Goal: Task Accomplishment & Management: Use online tool/utility

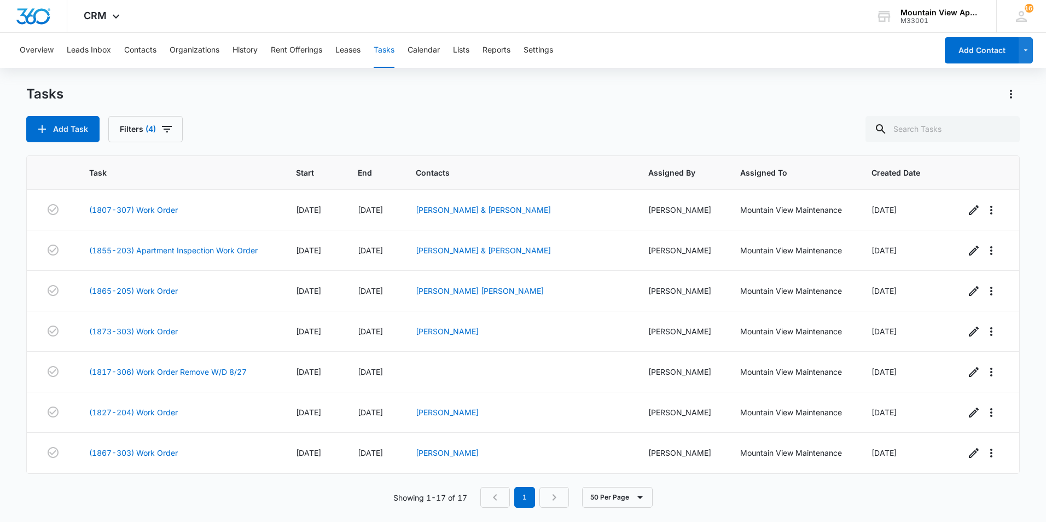
scroll to position [404, 0]
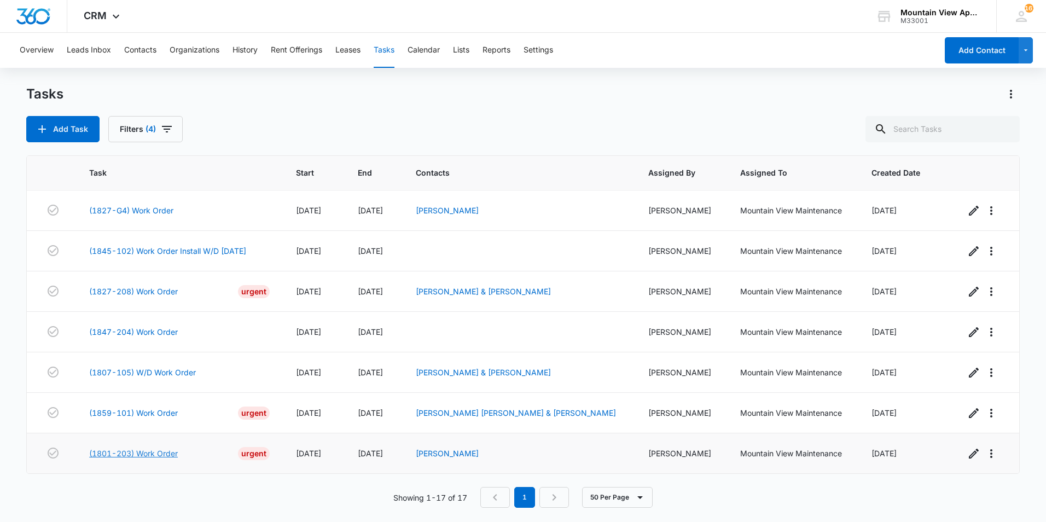
click at [141, 454] on link "(1801-203) Work Order" at bounding box center [133, 452] width 89 height 11
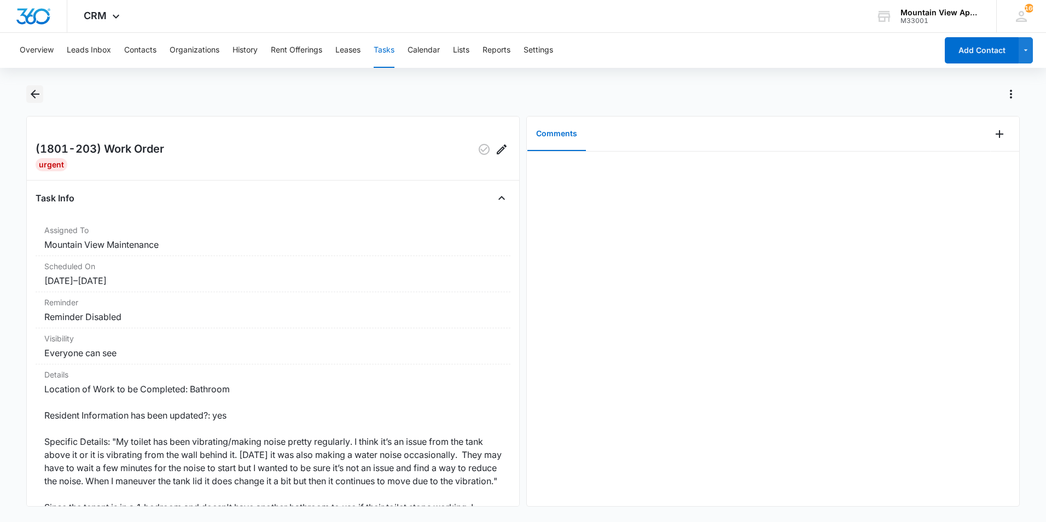
click at [34, 97] on icon "Back" at bounding box center [34, 93] width 13 height 13
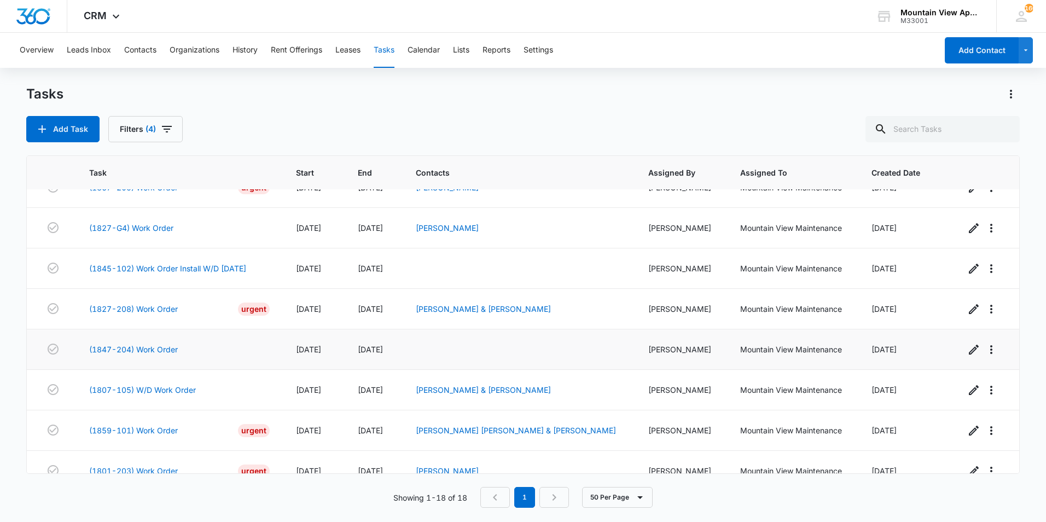
scroll to position [445, 0]
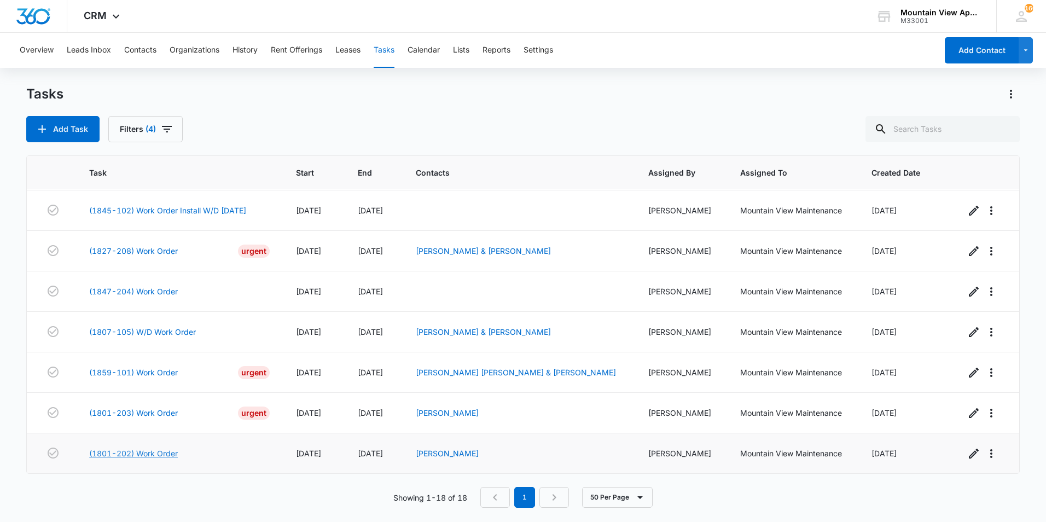
click at [155, 452] on link "(1801-202) Work Order" at bounding box center [133, 452] width 89 height 11
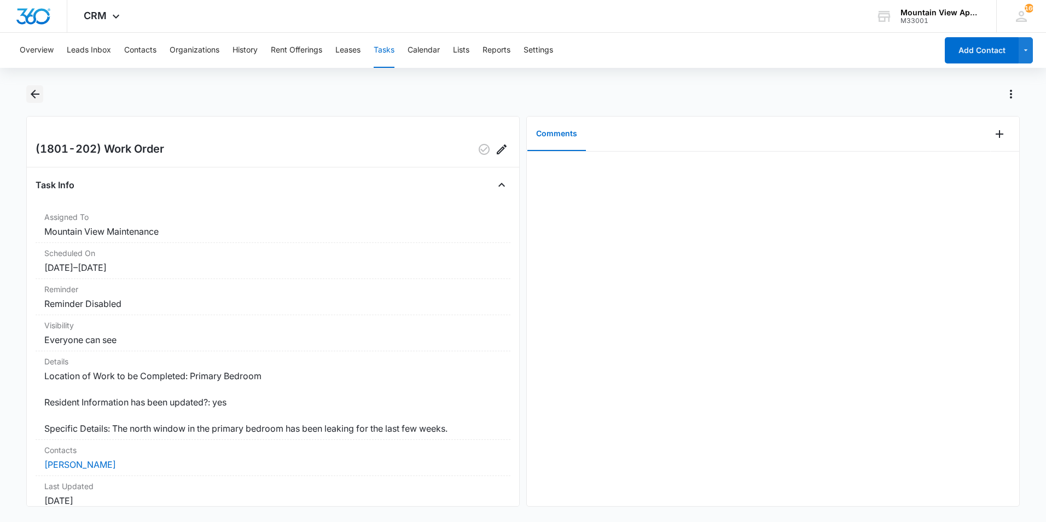
click at [36, 95] on icon "Back" at bounding box center [34, 93] width 13 height 13
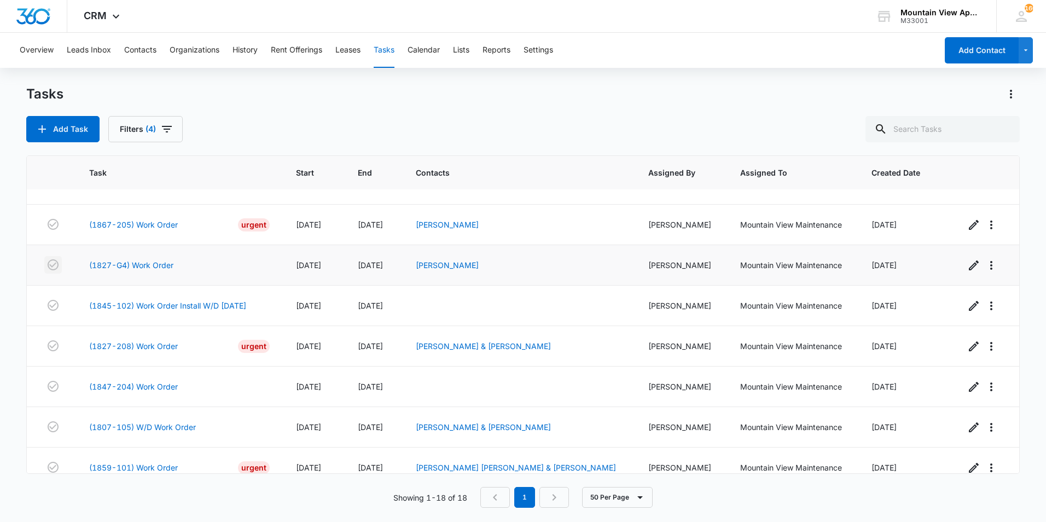
scroll to position [445, 0]
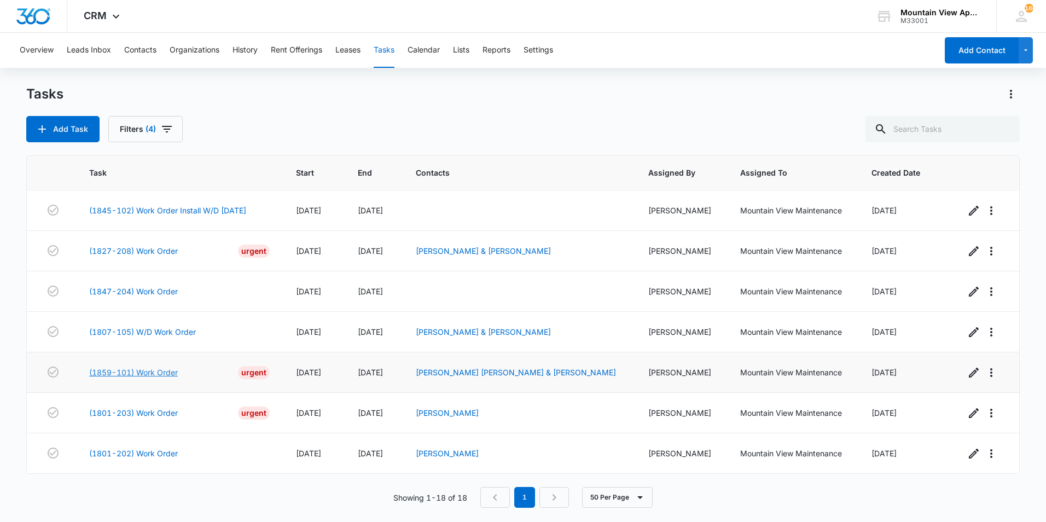
click at [106, 370] on link "(1859-101) Work Order" at bounding box center [133, 371] width 89 height 11
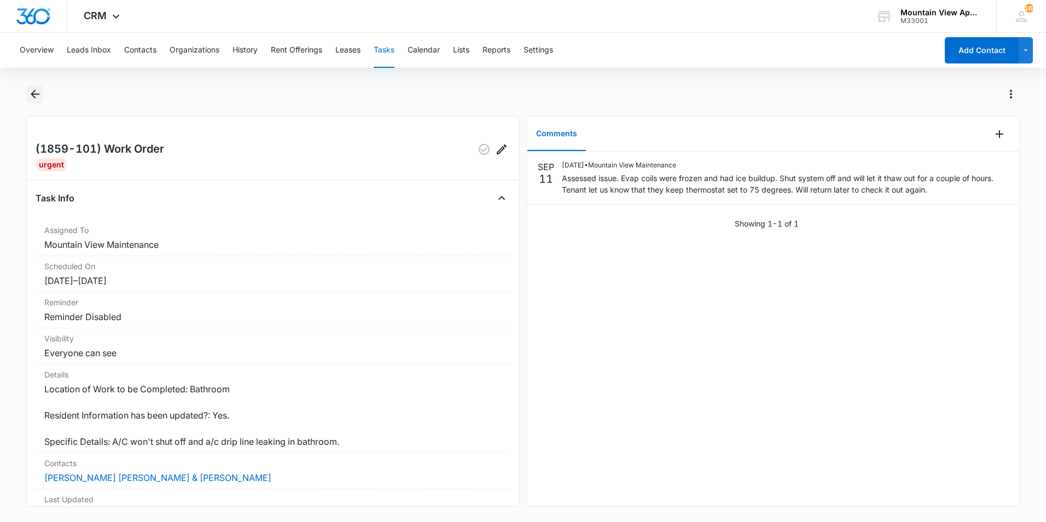
click at [26, 97] on button "Back" at bounding box center [34, 93] width 17 height 17
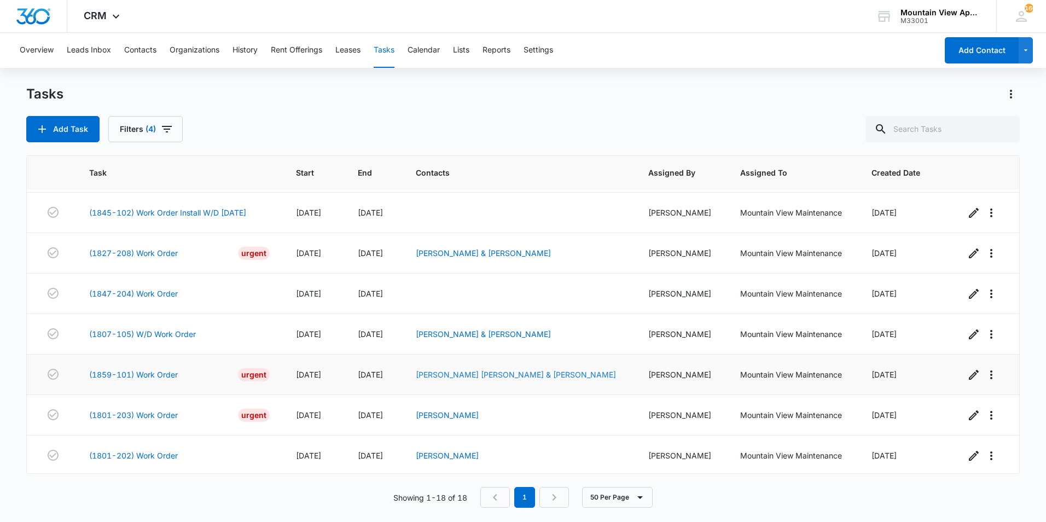
scroll to position [445, 0]
drag, startPoint x: 160, startPoint y: 294, endPoint x: 160, endPoint y: 281, distance: 12.6
click at [160, 281] on td "(1847-204) Work Order" at bounding box center [179, 291] width 207 height 40
click at [167, 290] on link "(1847-204) Work Order" at bounding box center [133, 290] width 89 height 11
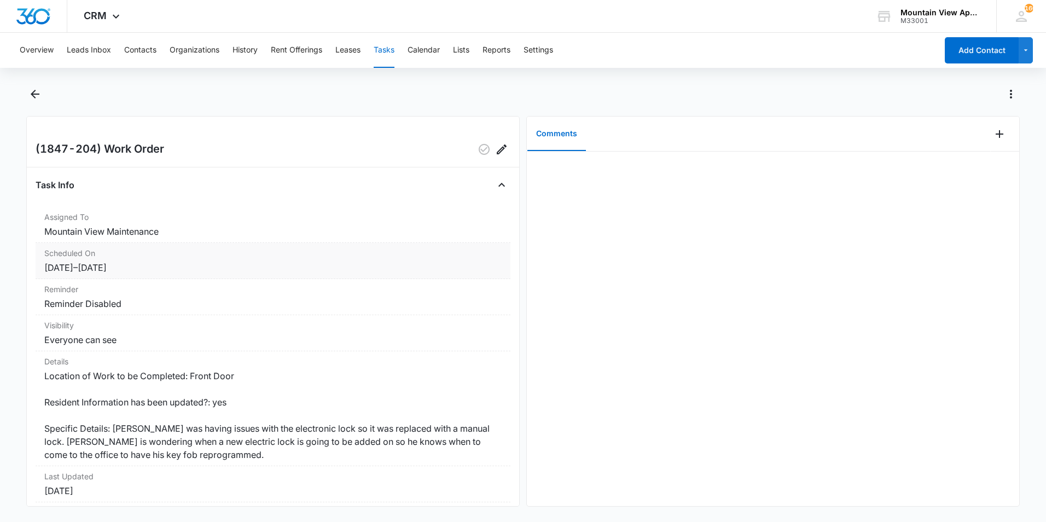
drag, startPoint x: 160, startPoint y: 297, endPoint x: 194, endPoint y: 256, distance: 52.4
click at [194, 256] on dt "Scheduled On" at bounding box center [272, 252] width 457 height 11
click at [32, 97] on icon "Back" at bounding box center [34, 93] width 13 height 13
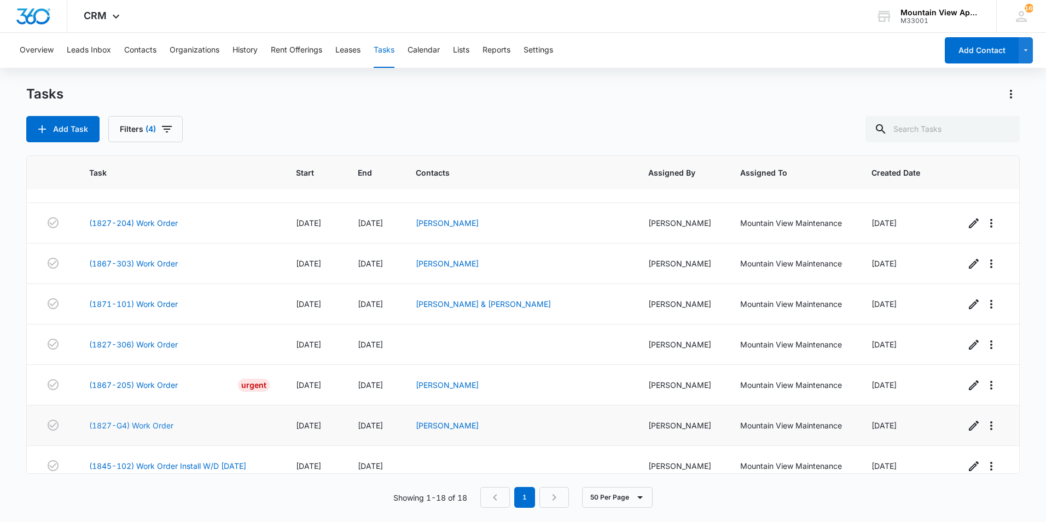
scroll to position [171, 0]
